Goal: Information Seeking & Learning: Learn about a topic

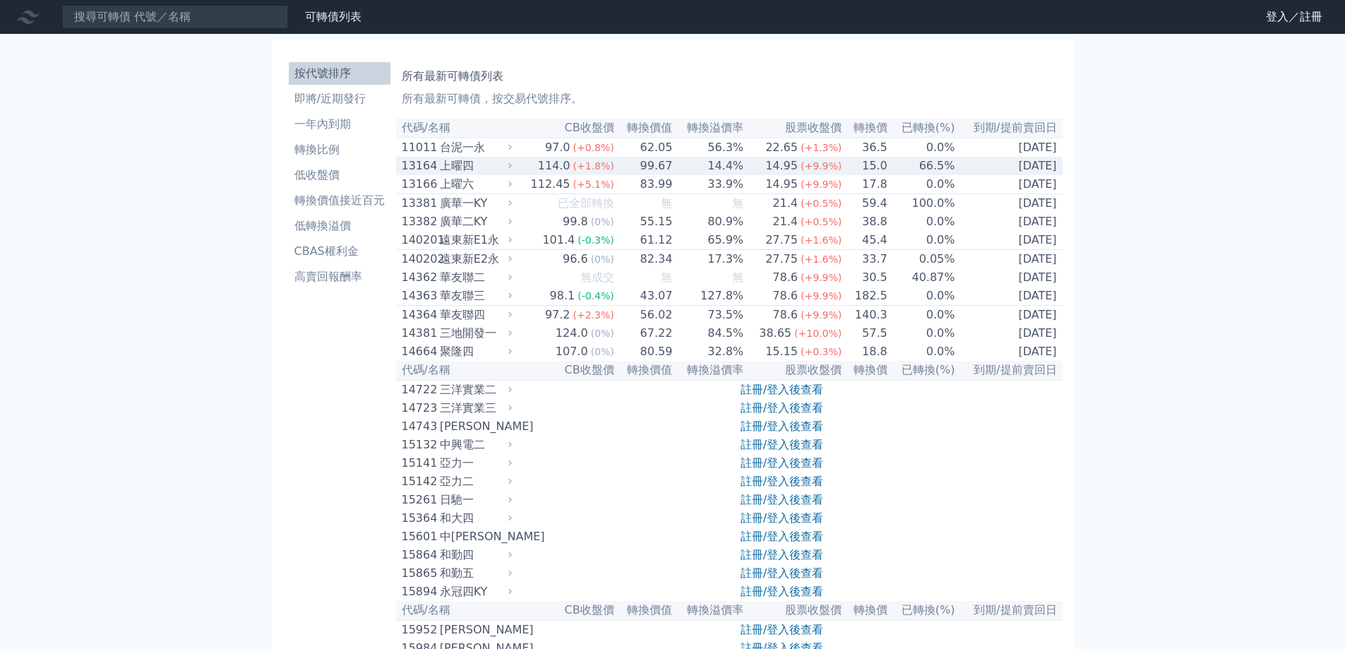
click at [785, 169] on div "14.95" at bounding box center [782, 165] width 38 height 17
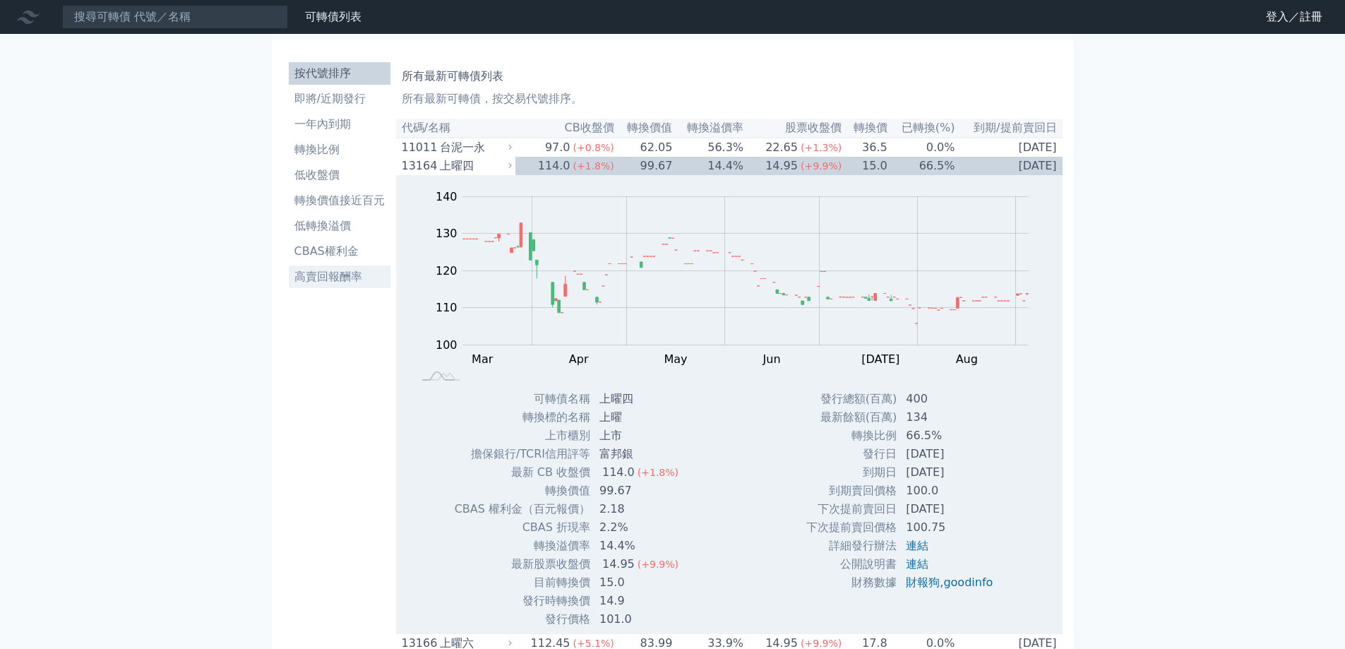
click at [316, 277] on li "高賣回報酬率" at bounding box center [340, 276] width 102 height 17
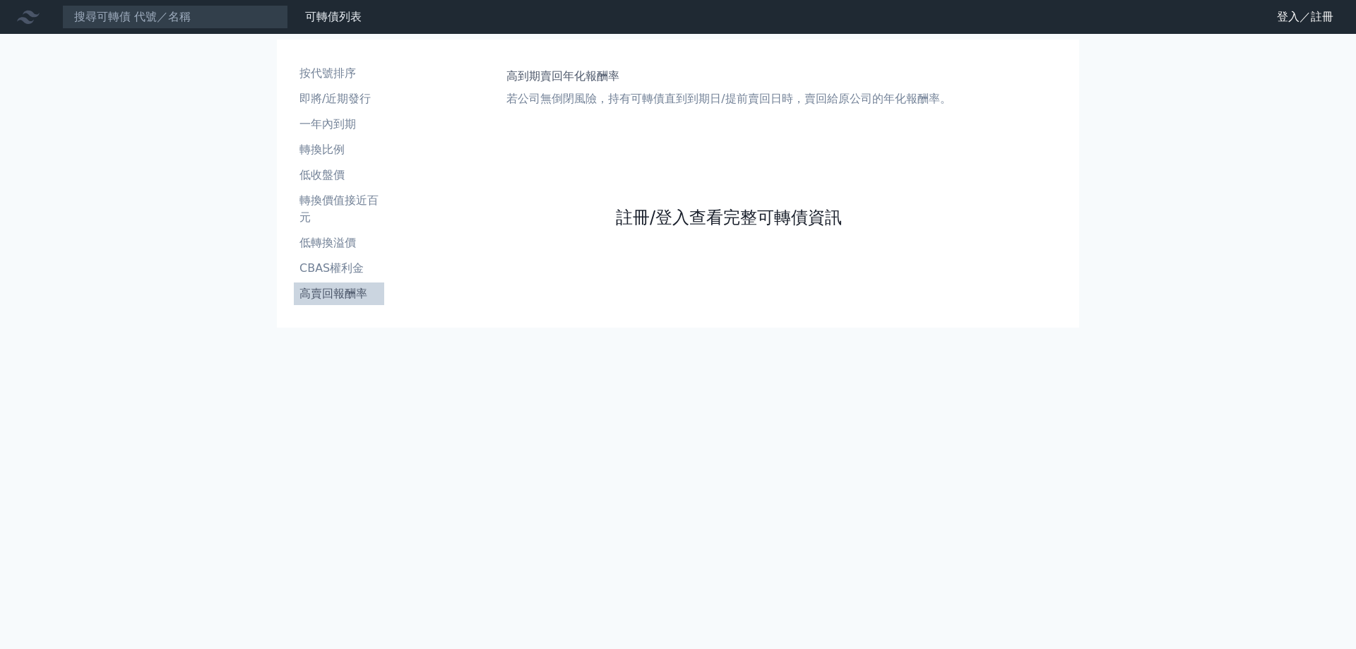
click at [631, 213] on link "註冊/登入查看完整可轉債資訊" at bounding box center [729, 217] width 226 height 23
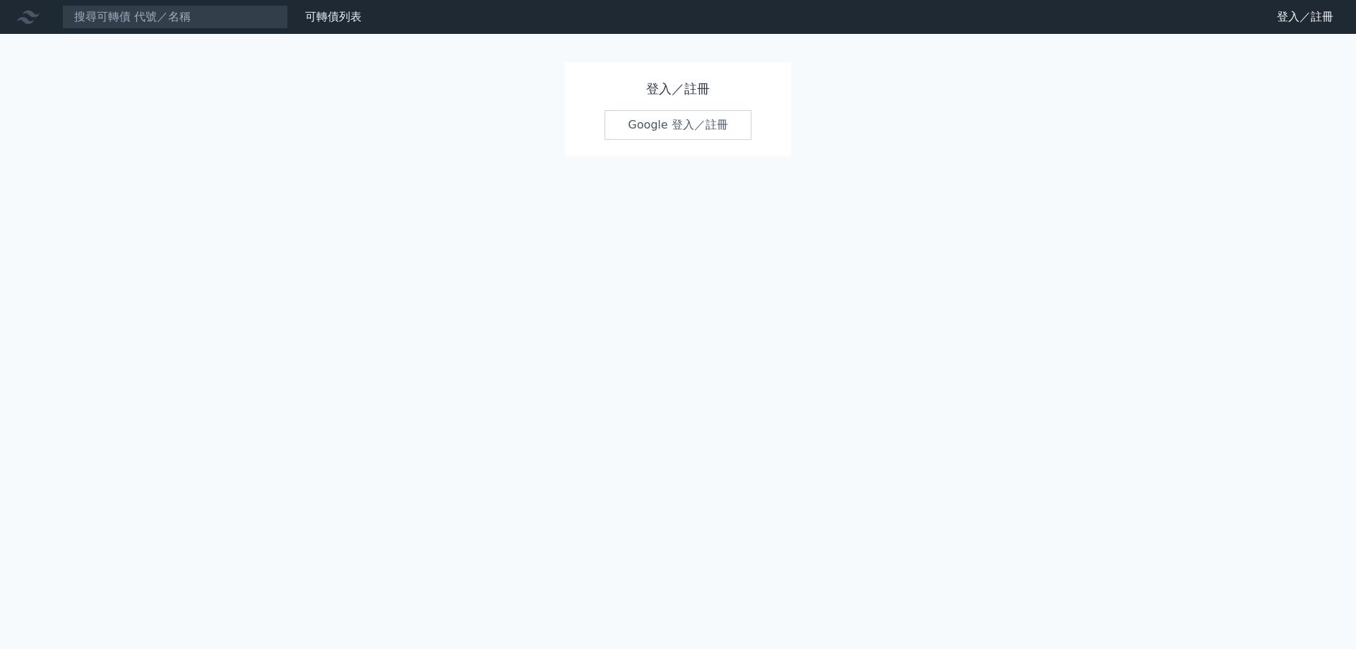
click at [664, 126] on link "Google 登入／註冊" at bounding box center [678, 125] width 147 height 30
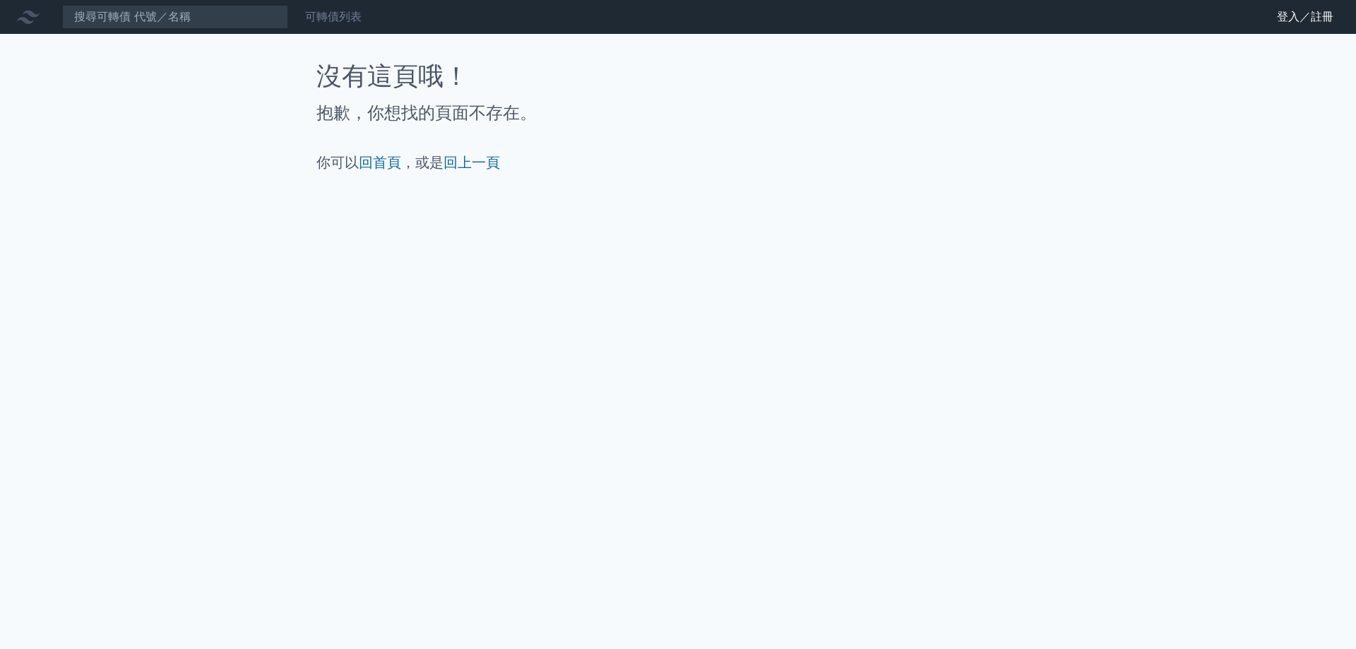
click at [317, 11] on link "可轉債列表" at bounding box center [333, 16] width 56 height 13
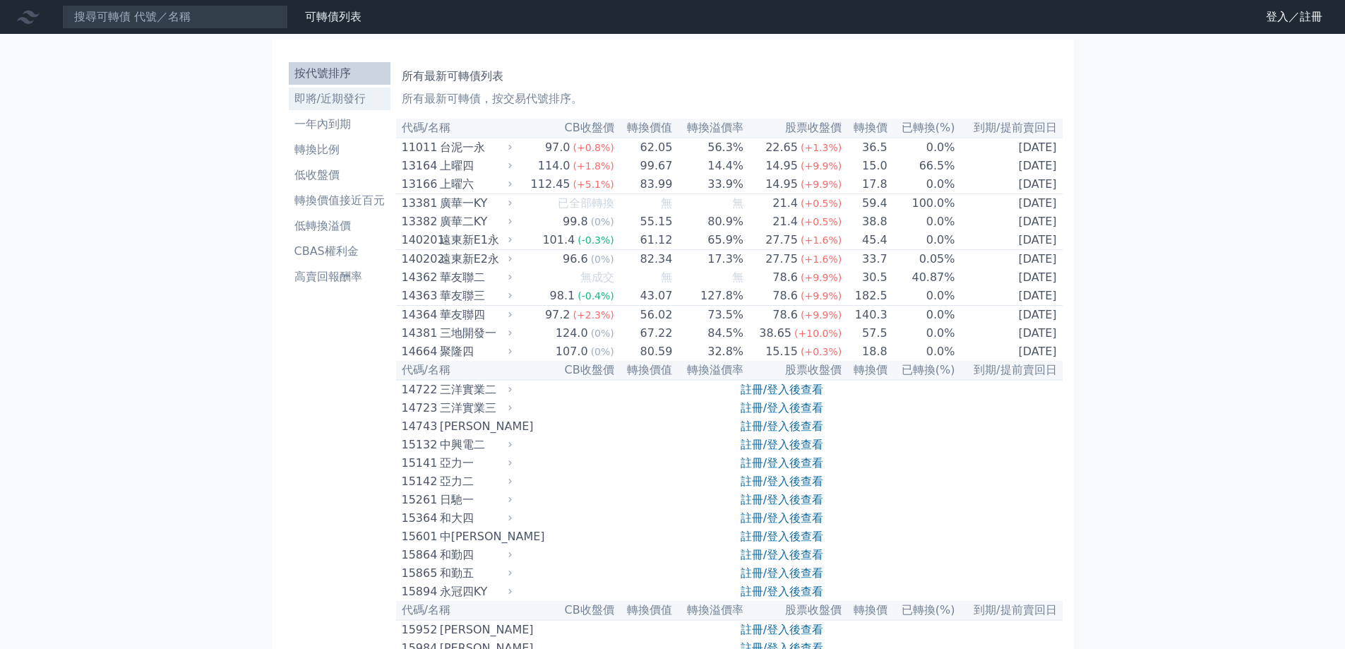
click at [323, 98] on li "即將/近期發行" at bounding box center [340, 98] width 102 height 17
